Goal: Transaction & Acquisition: Download file/media

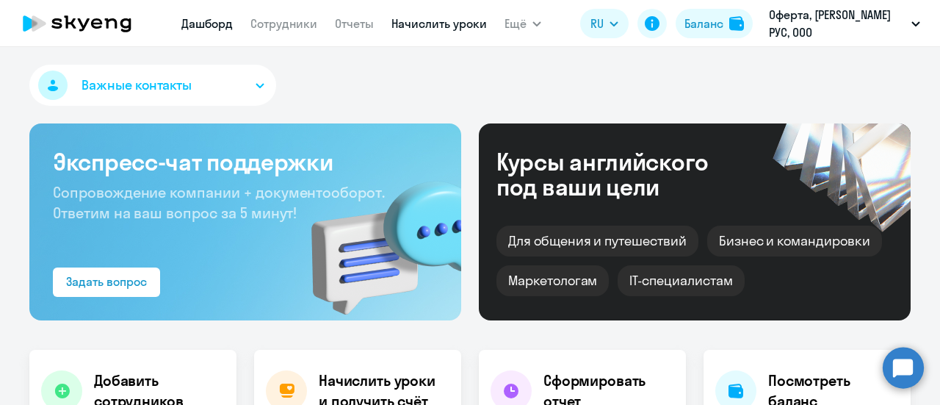
select select "30"
click at [362, 23] on link "Отчеты" at bounding box center [354, 23] width 39 height 15
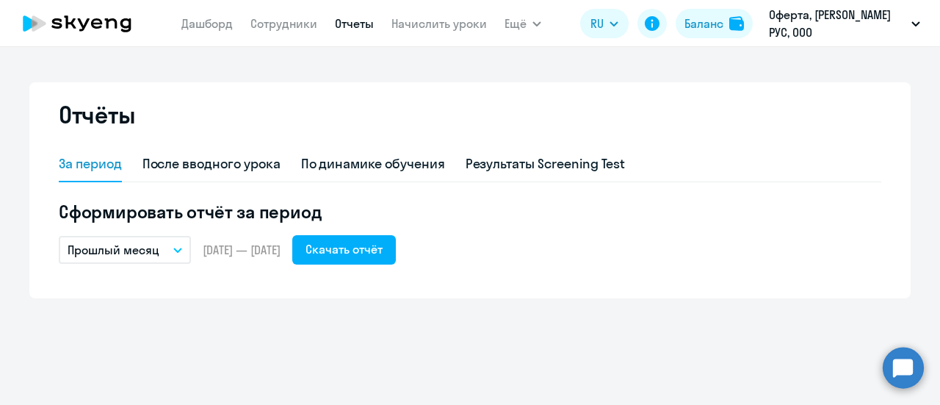
click at [142, 258] on p "Прошлый месяц" at bounding box center [114, 250] width 92 height 18
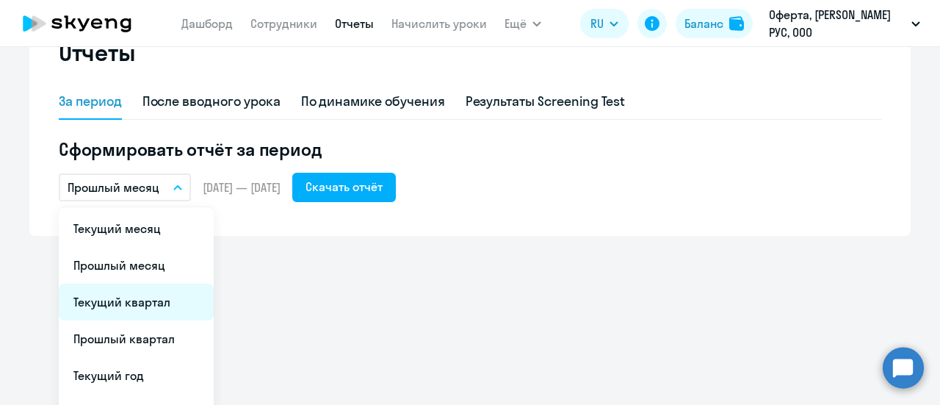
scroll to position [147, 0]
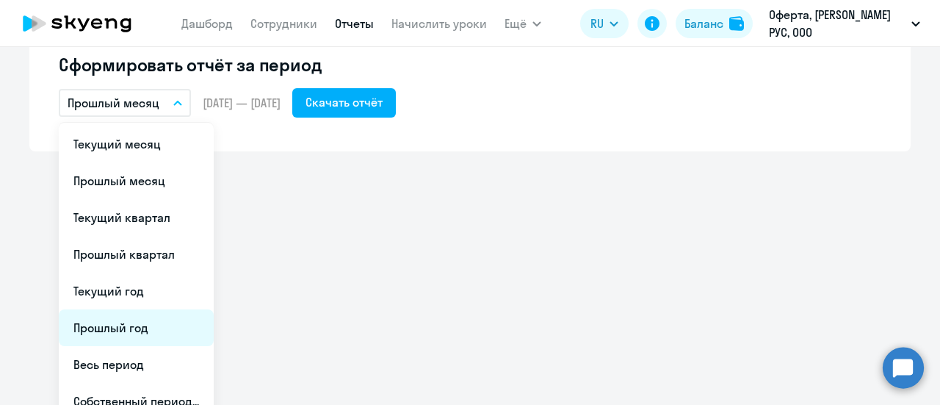
click at [146, 321] on li "Прошлый год" at bounding box center [136, 327] width 155 height 37
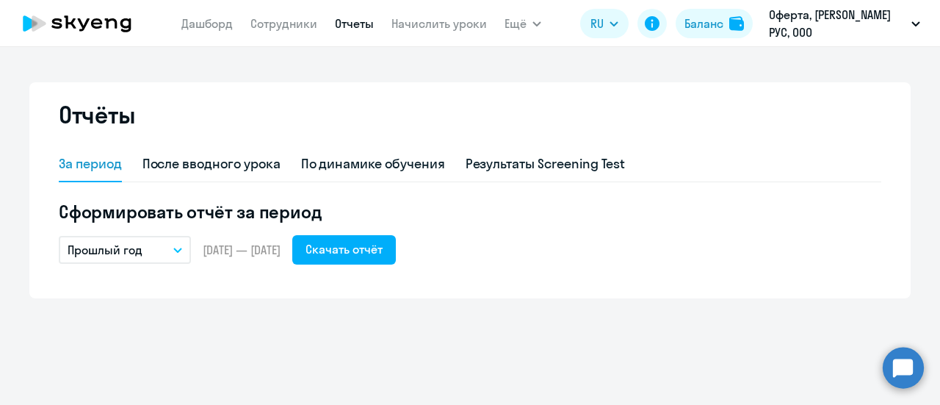
scroll to position [0, 0]
click at [383, 250] on div "Скачать отчёт" at bounding box center [344, 249] width 77 height 18
